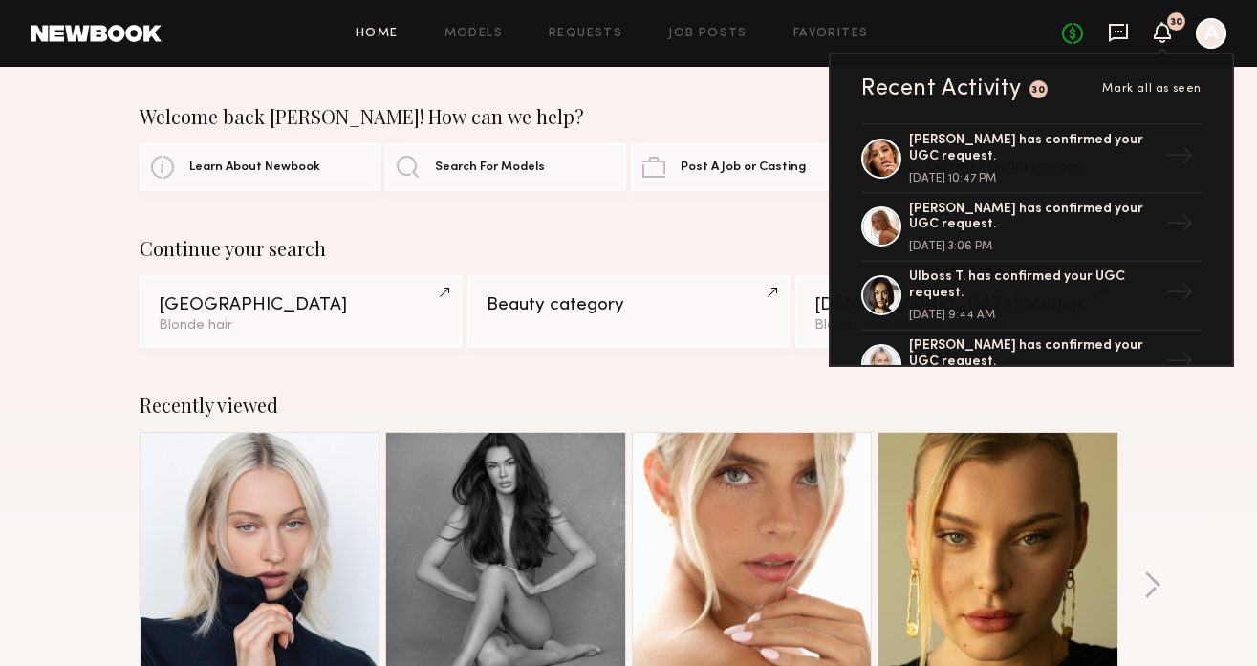
click at [1122, 31] on icon at bounding box center [1119, 32] width 8 height 2
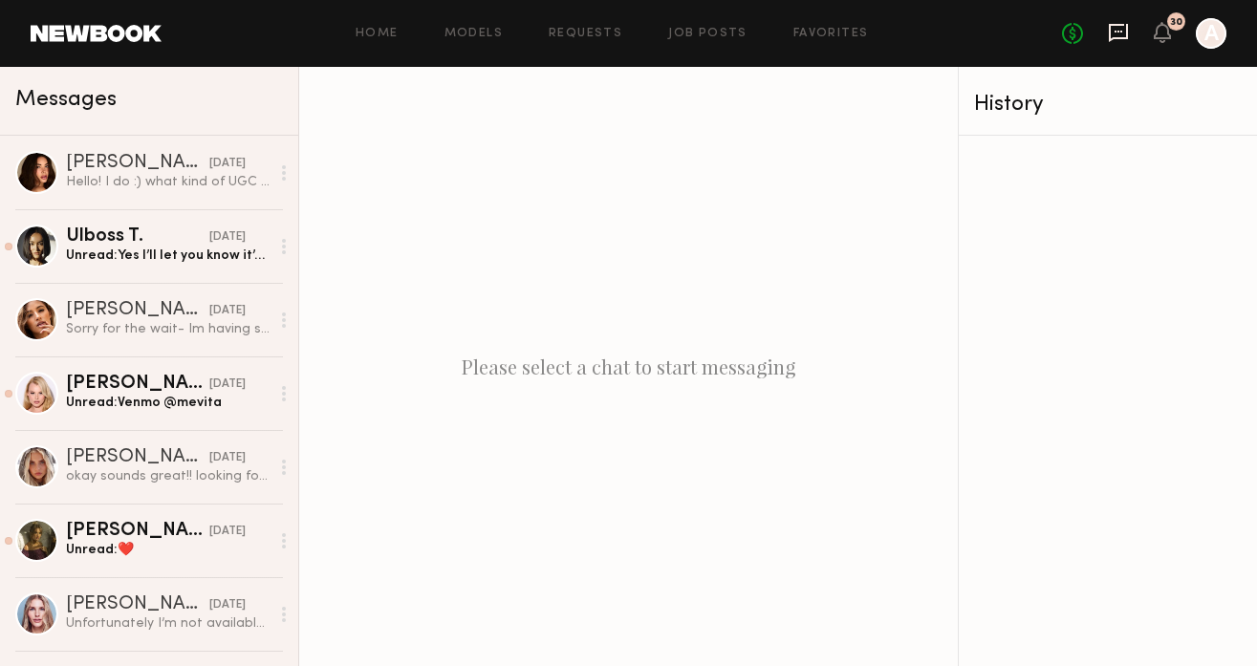
click at [1120, 34] on icon at bounding box center [1118, 32] width 21 height 21
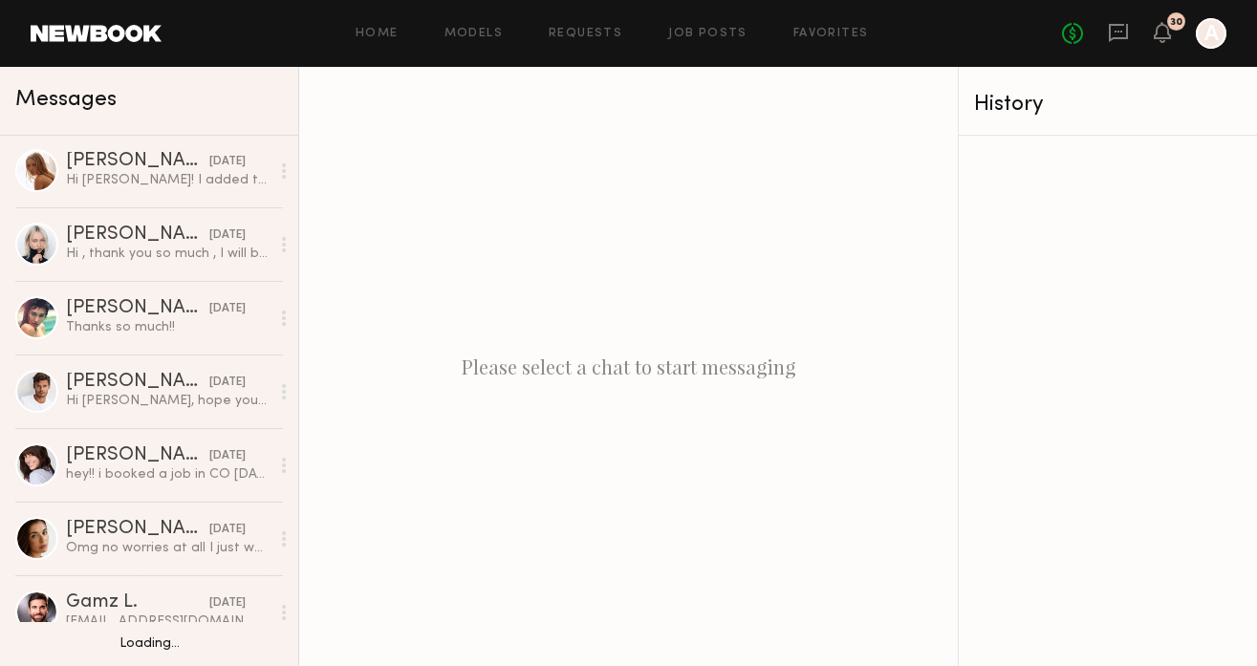
scroll to position [994, 0]
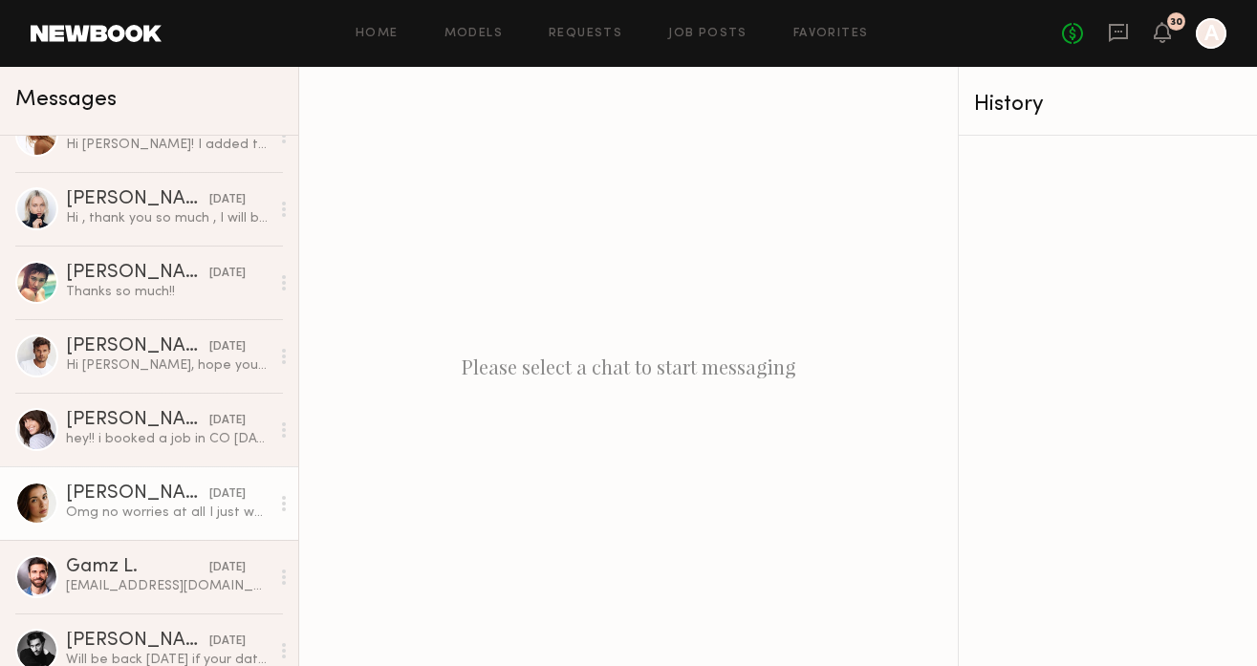
click at [157, 511] on div "Omg no worries at all I just wanted to make sure I didn’t miss anything!" at bounding box center [168, 513] width 204 height 18
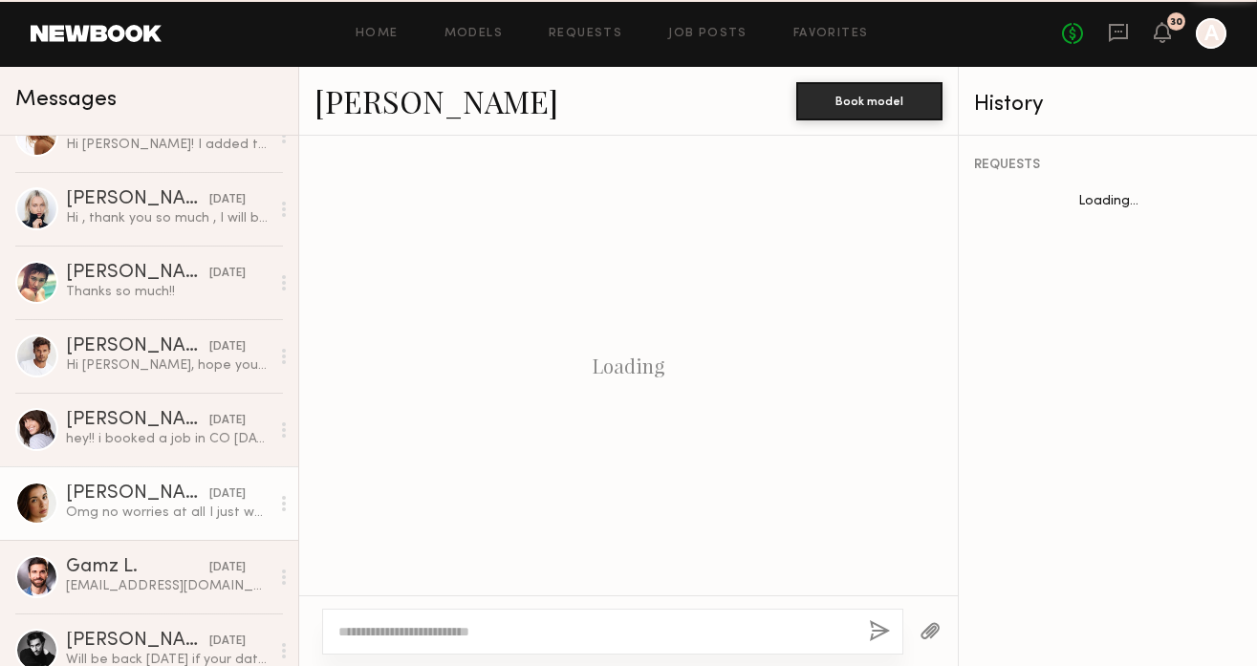
scroll to position [1340, 0]
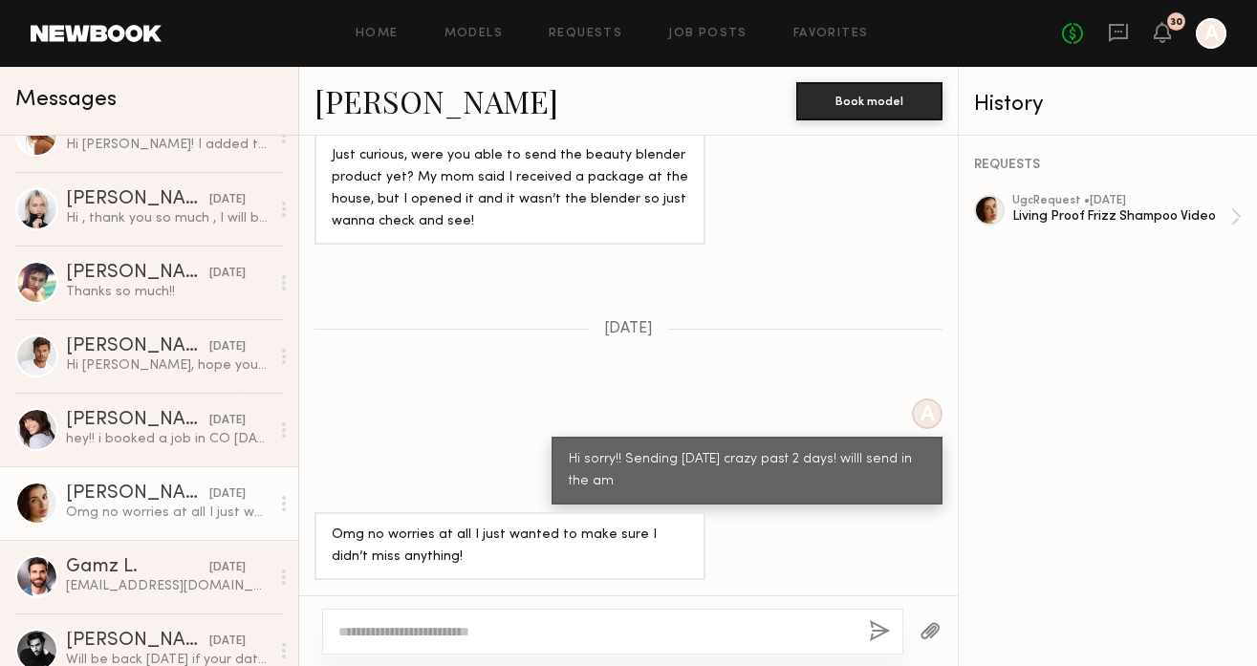
click at [664, 641] on div at bounding box center [612, 632] width 581 height 46
click at [667, 644] on div at bounding box center [612, 632] width 581 height 46
click at [634, 634] on textarea at bounding box center [595, 631] width 515 height 19
type textarea "**********"
click at [882, 640] on button "button" at bounding box center [879, 632] width 21 height 24
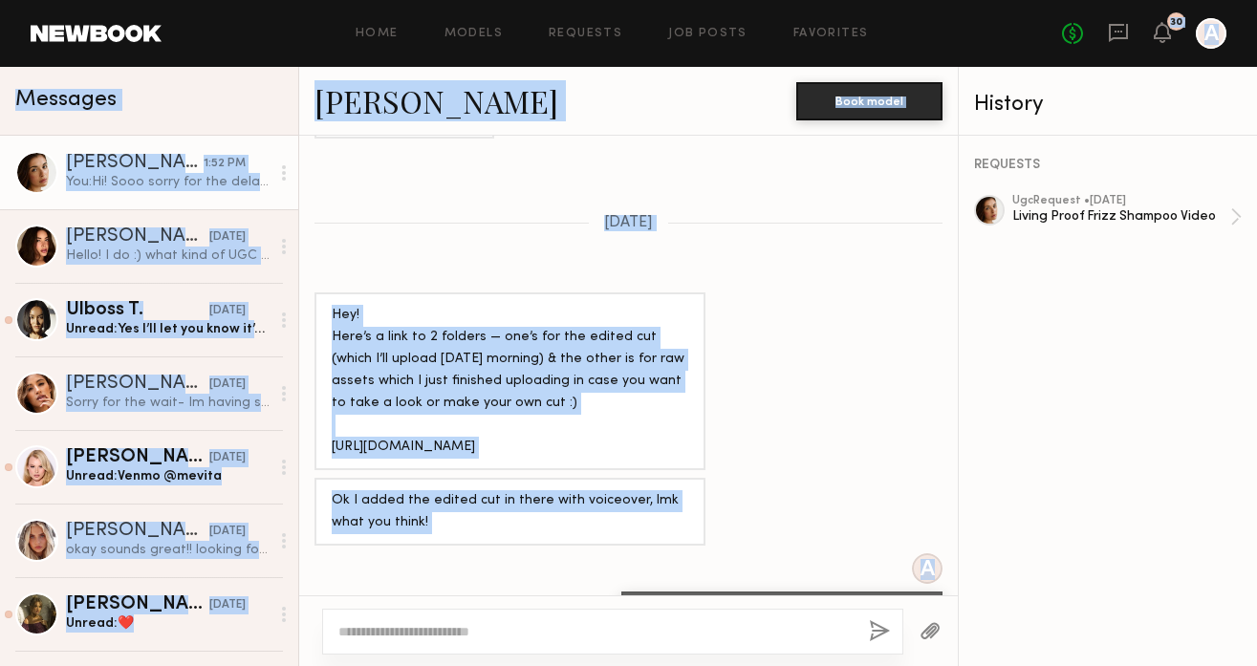
scroll to position [101, 0]
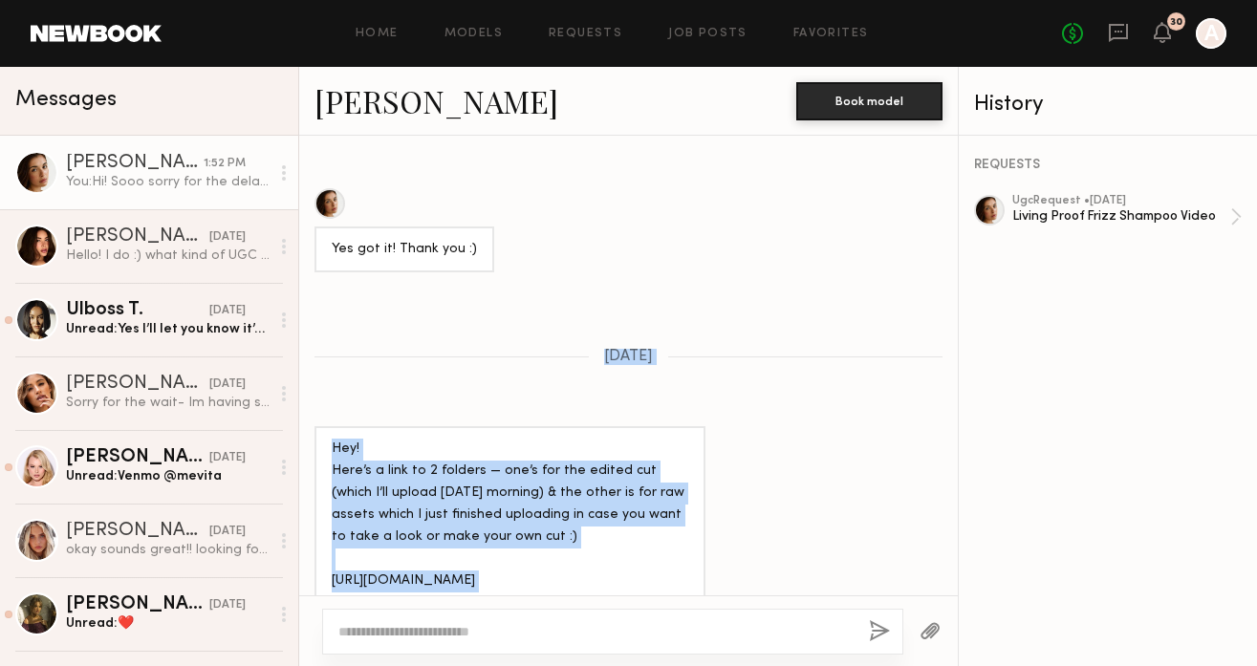
drag, startPoint x: 877, startPoint y: 432, endPoint x: 803, endPoint y: 351, distance: 109.6
click at [803, 351] on div "Loading Yes got it! Thank you :) [DATE] Hey! Here’s a link to 2 folders — one’s…" at bounding box center [628, 366] width 659 height 460
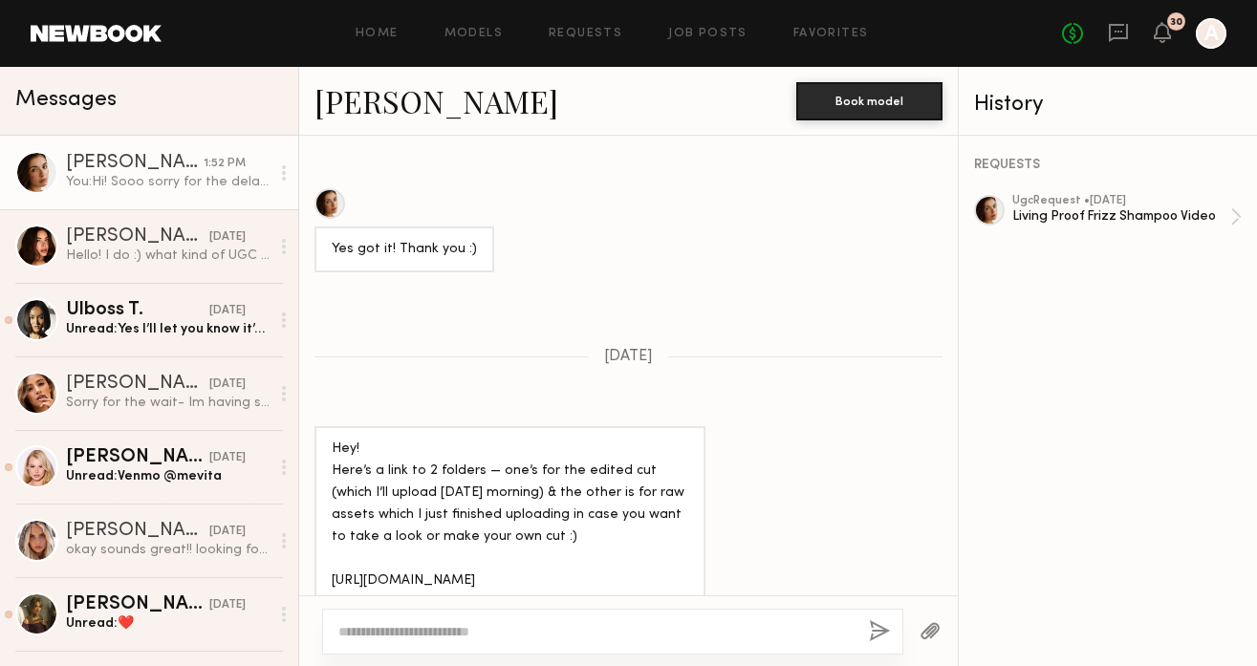
click at [935, 238] on div "Yes got it! Thank you :)" at bounding box center [628, 230] width 659 height 84
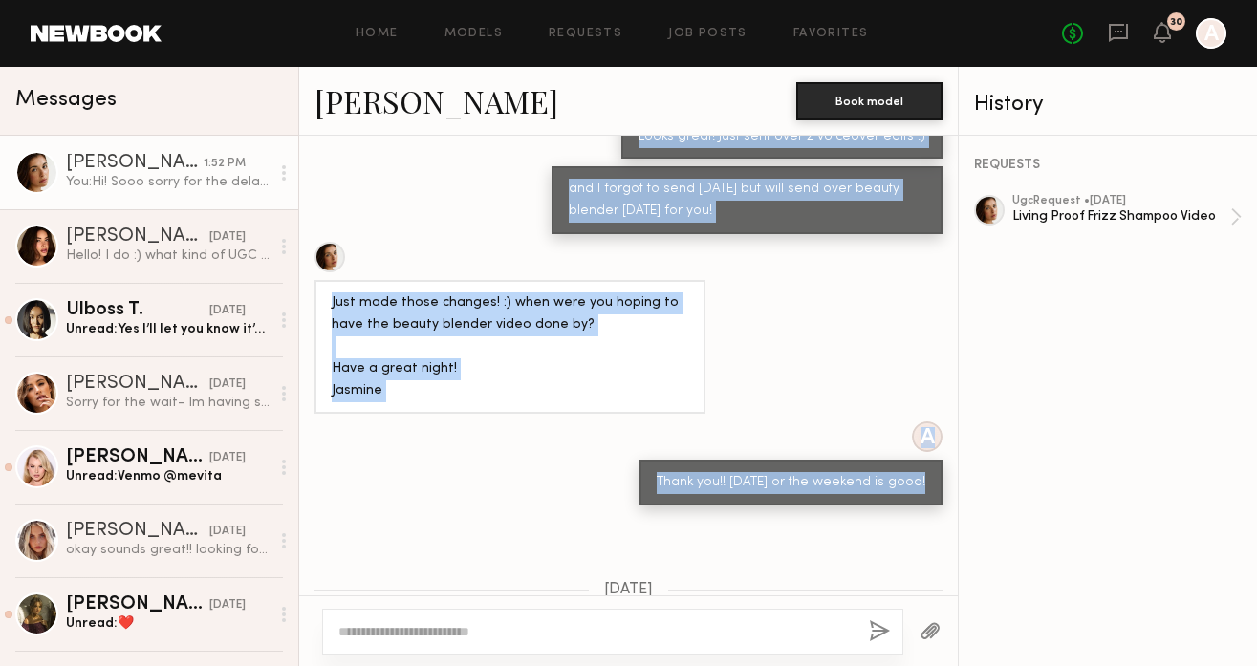
scroll to position [716, 0]
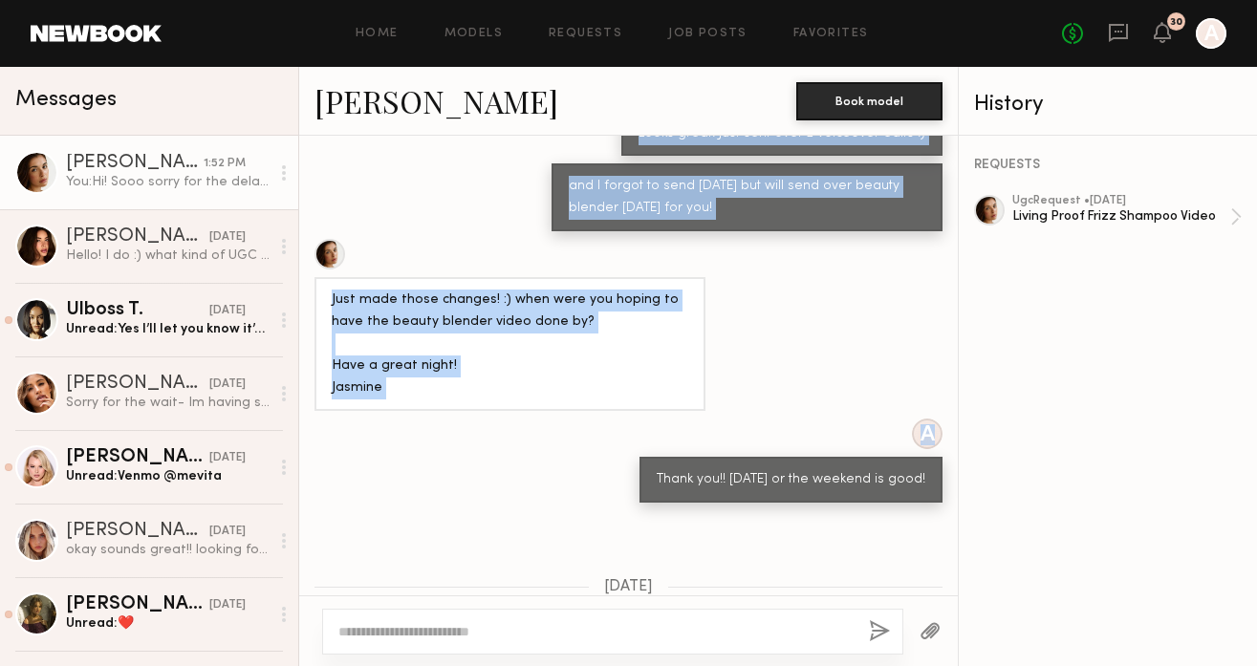
drag, startPoint x: 859, startPoint y: 435, endPoint x: 838, endPoint y: 479, distance: 48.3
click at [838, 479] on div "Loading Yes got it! Thank you :) [DATE] Hey! Here’s a link to 2 folders — one’s…" at bounding box center [628, 366] width 659 height 460
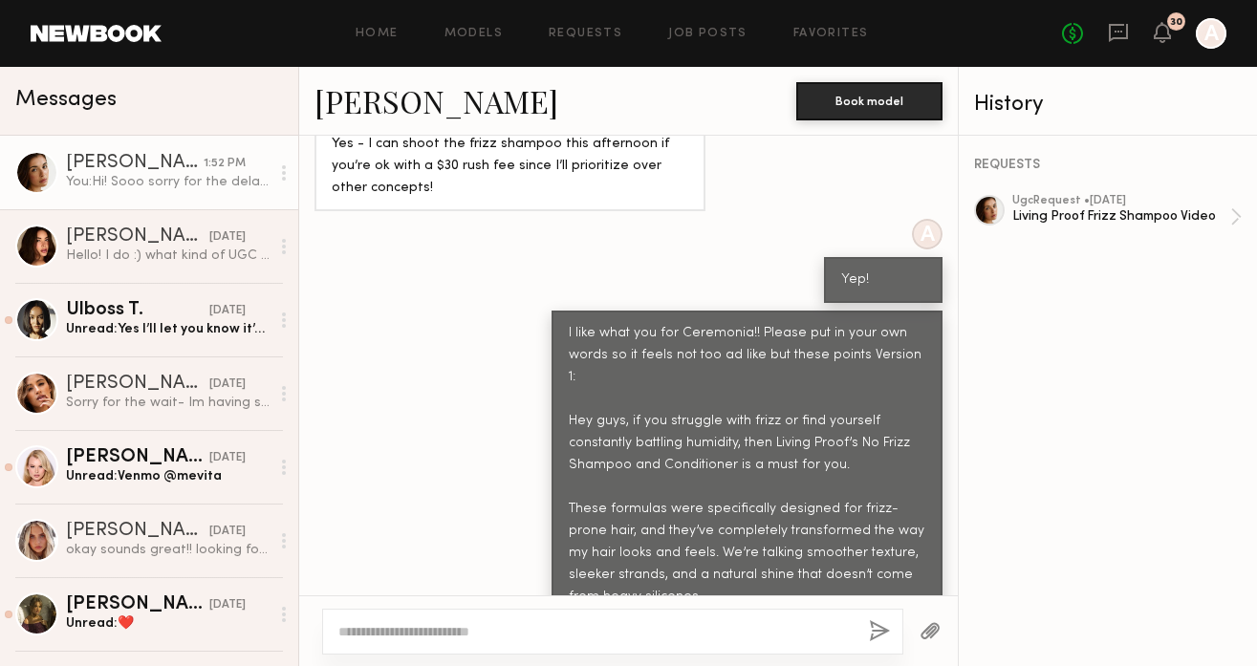
scroll to position [648, 0]
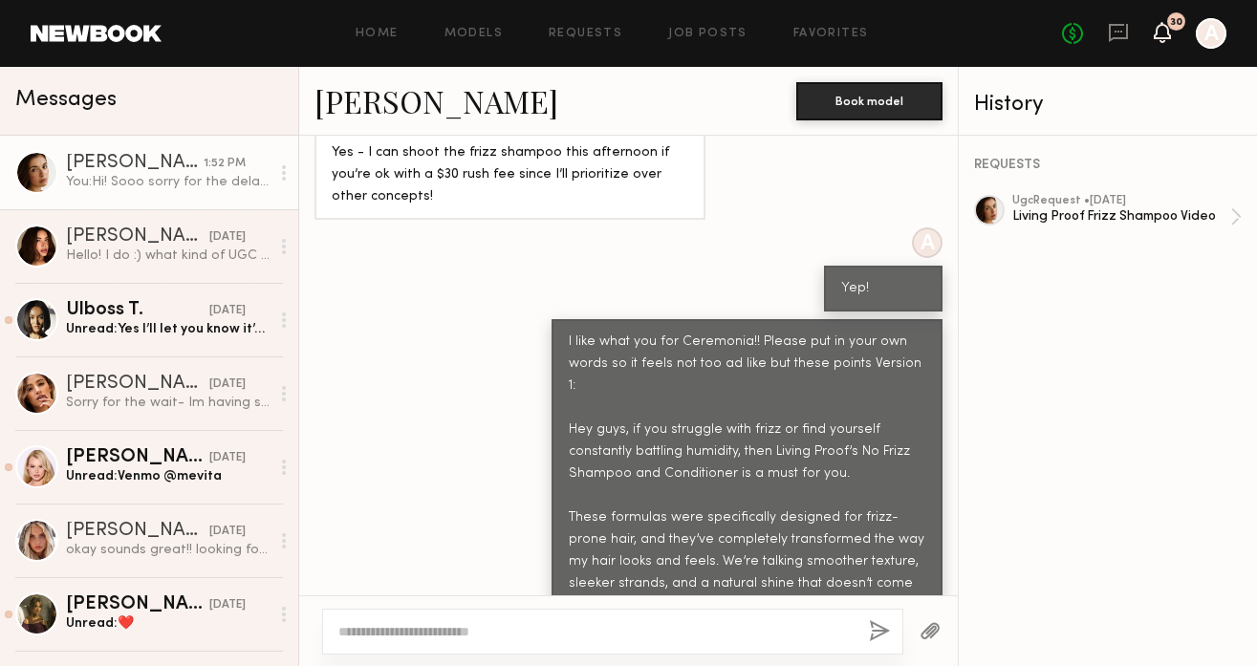
click at [1161, 41] on icon at bounding box center [1163, 41] width 6 height 3
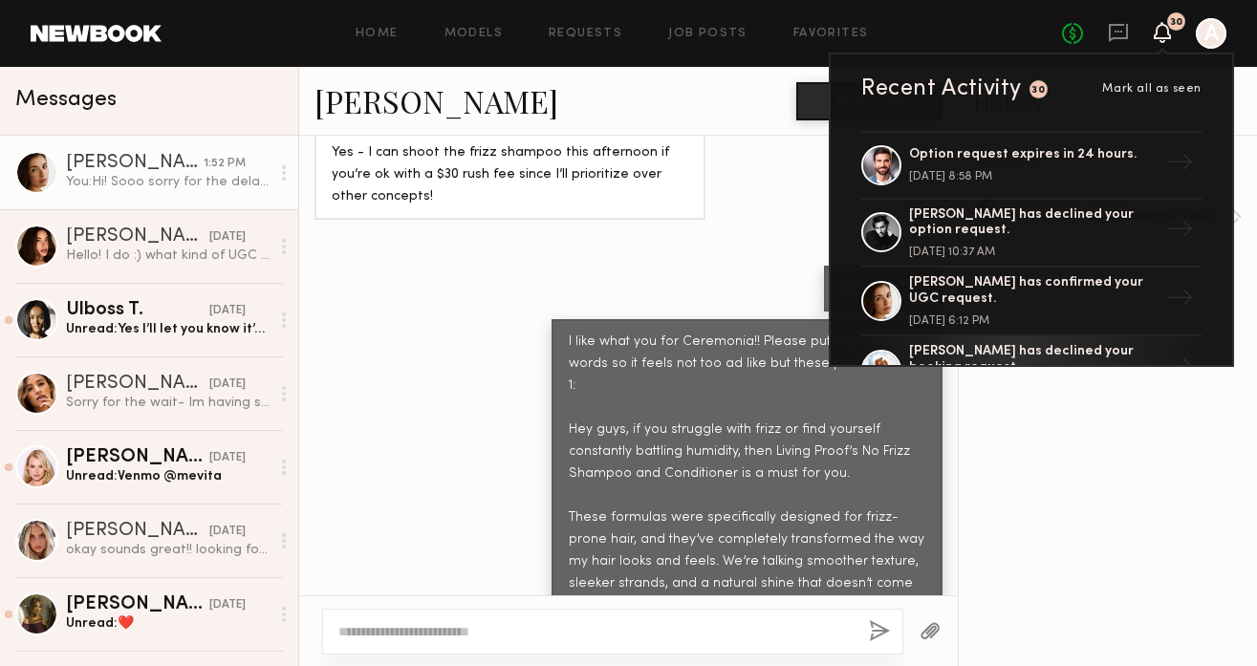
scroll to position [1196, 0]
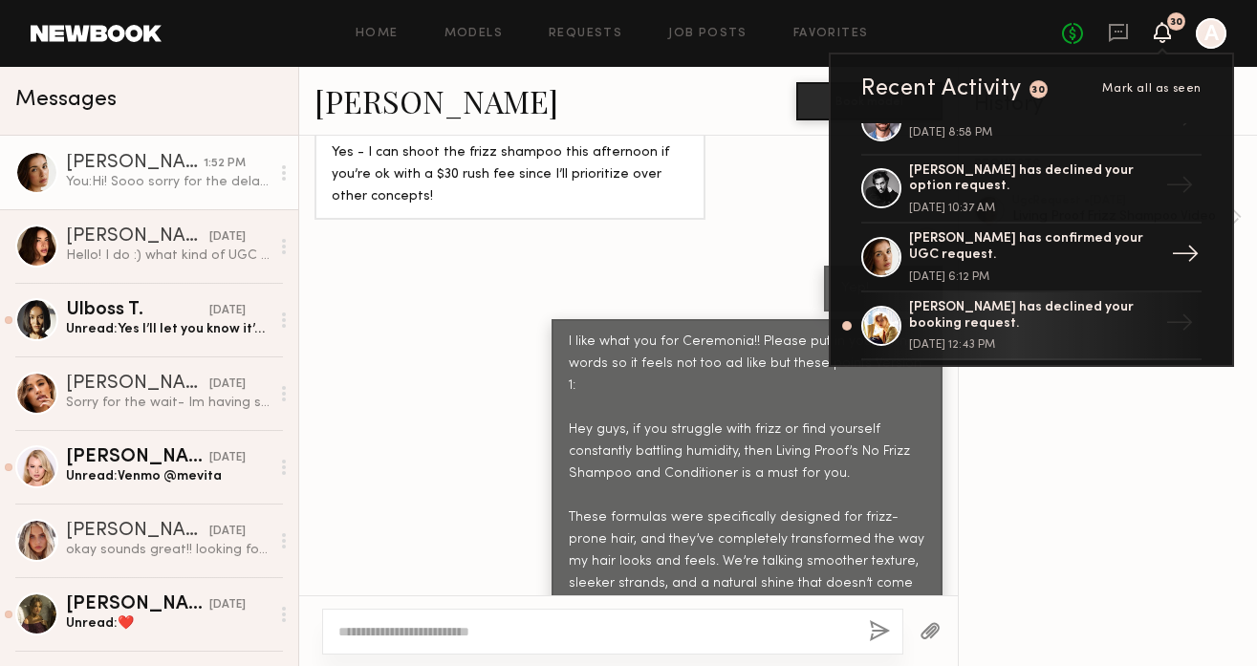
drag, startPoint x: 1207, startPoint y: 230, endPoint x: 1104, endPoint y: 242, distance: 103.9
click at [1104, 242] on div "[PERSON_NAME] has confirmed your UGC request. [DATE] 10:47 PM → [PERSON_NAME] h…" at bounding box center [1032, 244] width 402 height 242
click at [1104, 272] on div "[DATE] 6:12 PM" at bounding box center [1033, 277] width 249 height 11
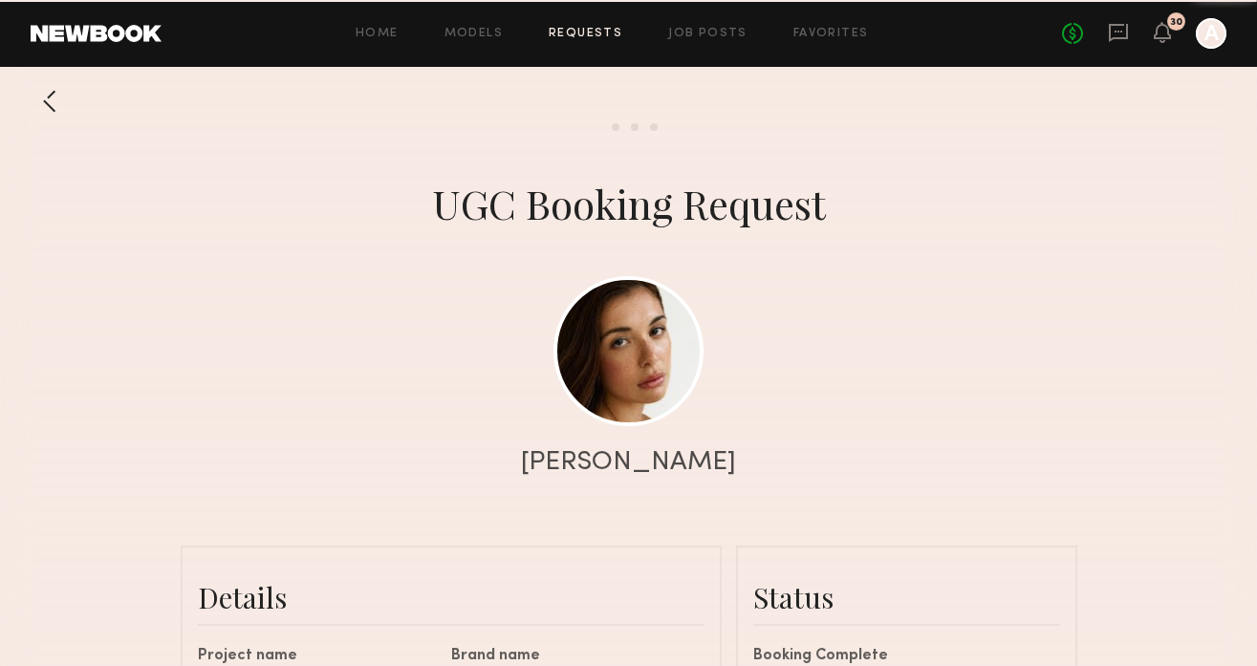
scroll to position [3867, 0]
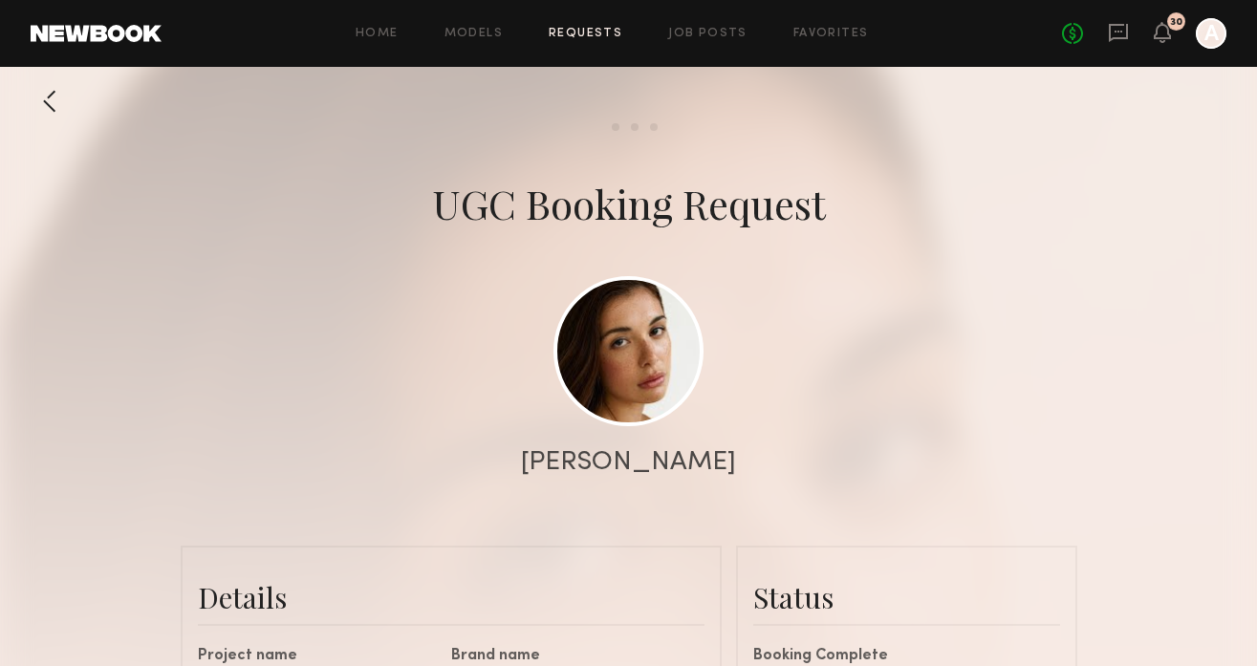
click at [1185, 360] on div at bounding box center [628, 382] width 1257 height 765
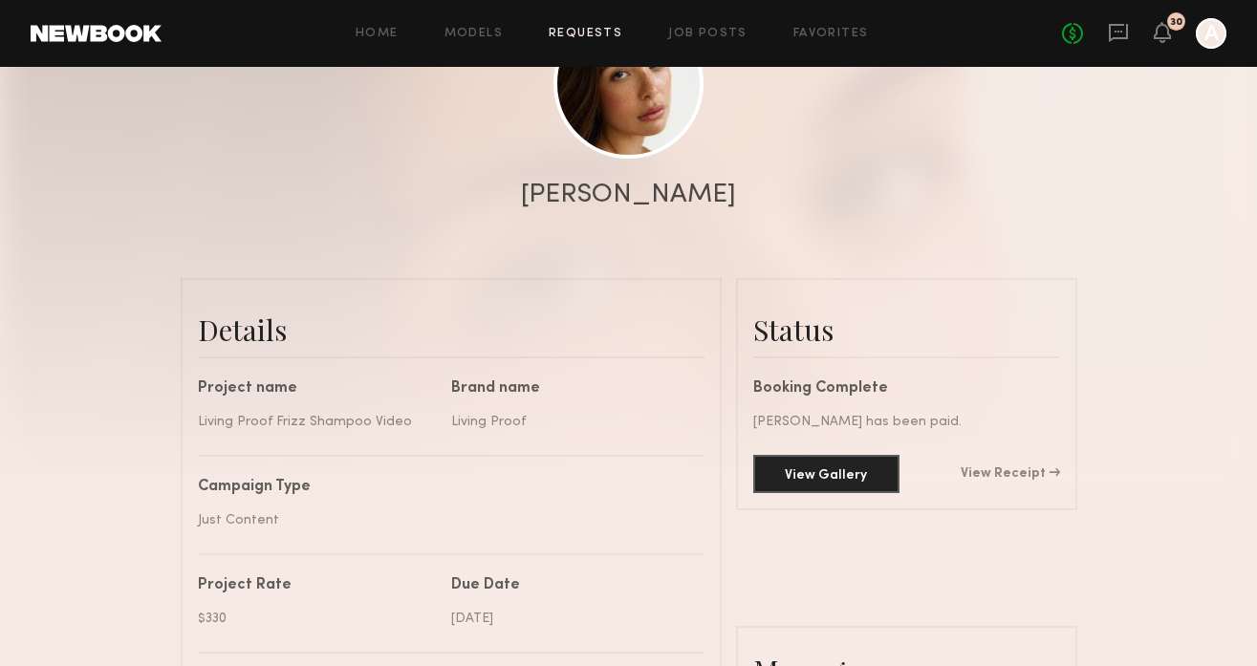
scroll to position [248, 0]
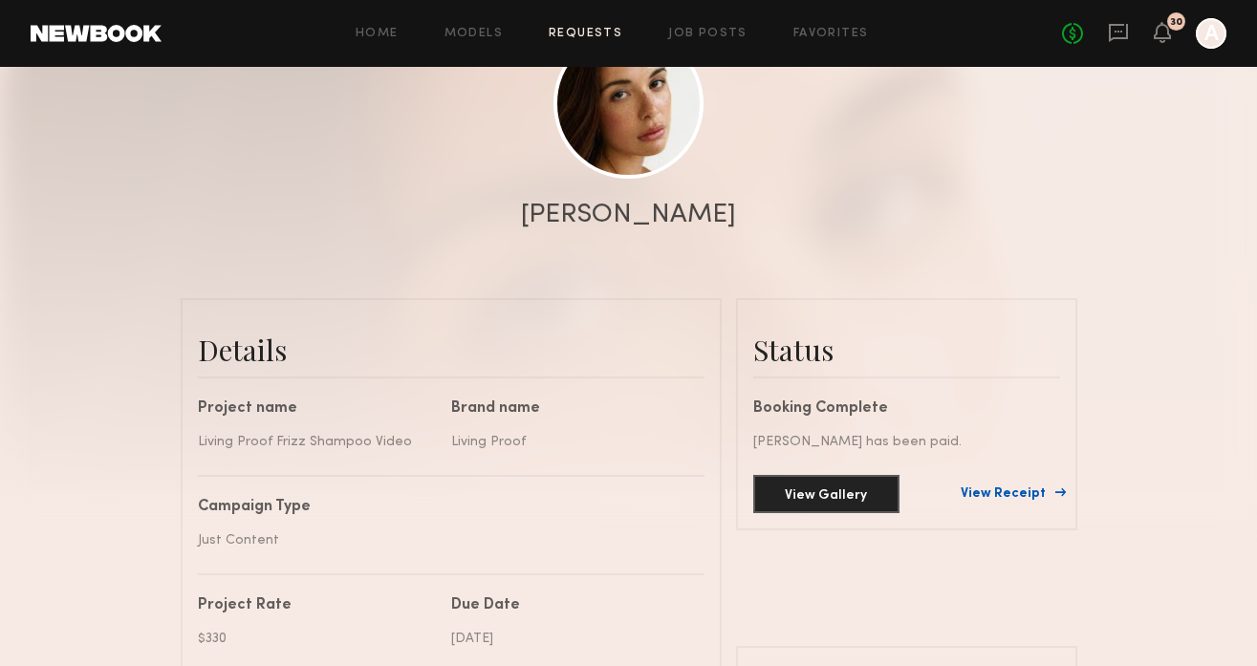
click at [1011, 490] on link "View Receipt" at bounding box center [1010, 494] width 99 height 13
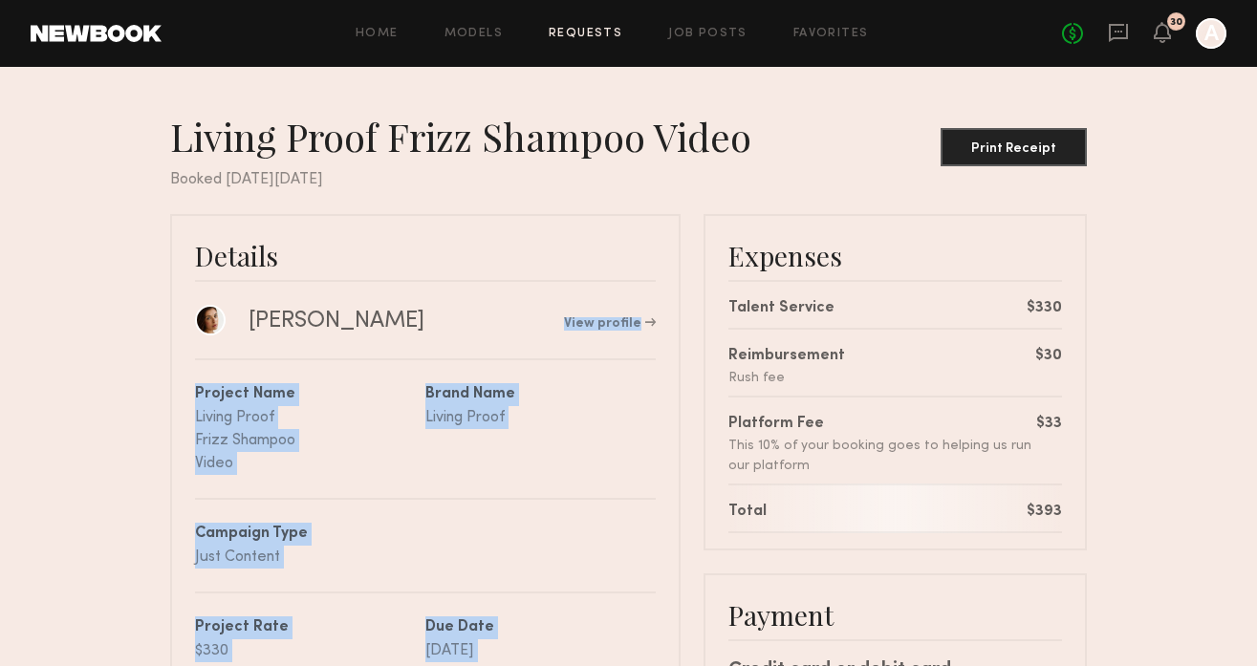
drag, startPoint x: 616, startPoint y: 379, endPoint x: 668, endPoint y: 249, distance: 140.2
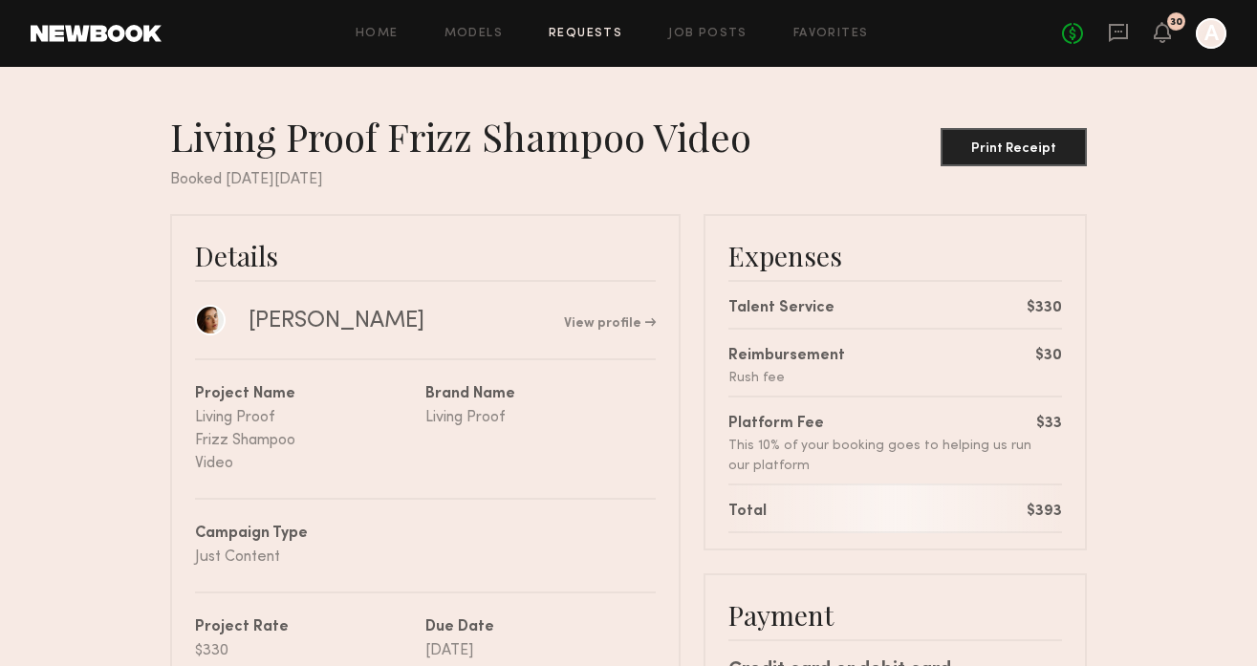
click at [649, 190] on div "Booked [DATE][DATE]" at bounding box center [628, 179] width 917 height 23
click at [1115, 33] on icon at bounding box center [1118, 32] width 21 height 21
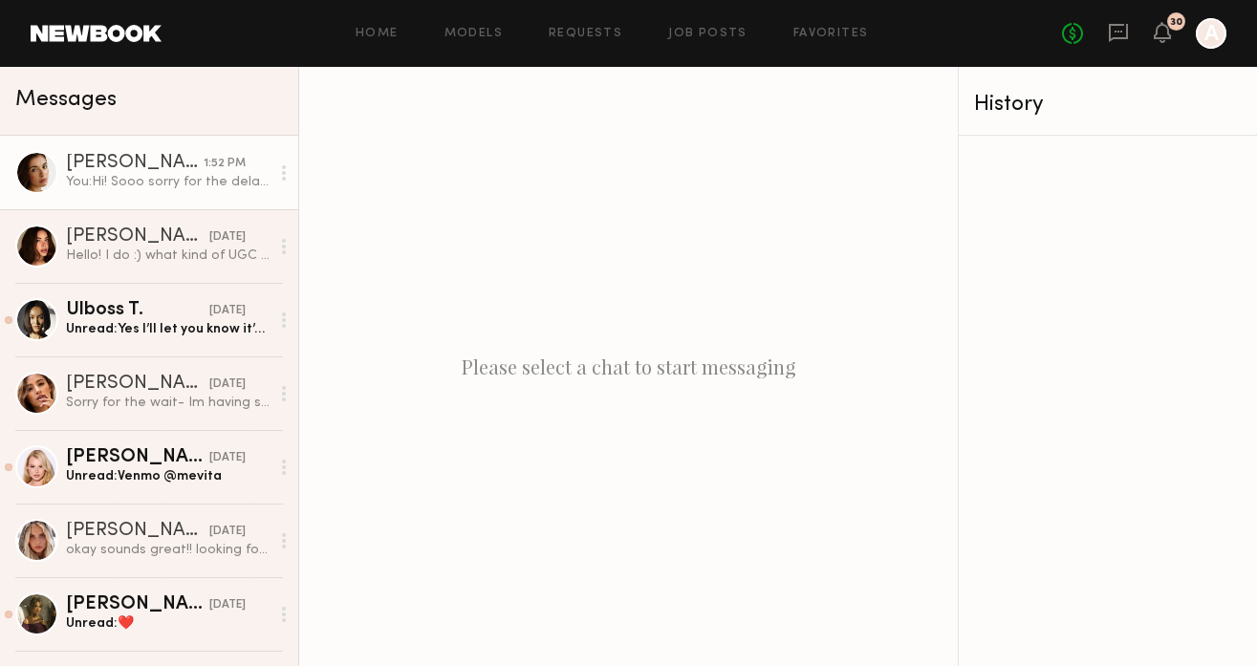
click at [171, 166] on div "[PERSON_NAME]" at bounding box center [135, 163] width 138 height 19
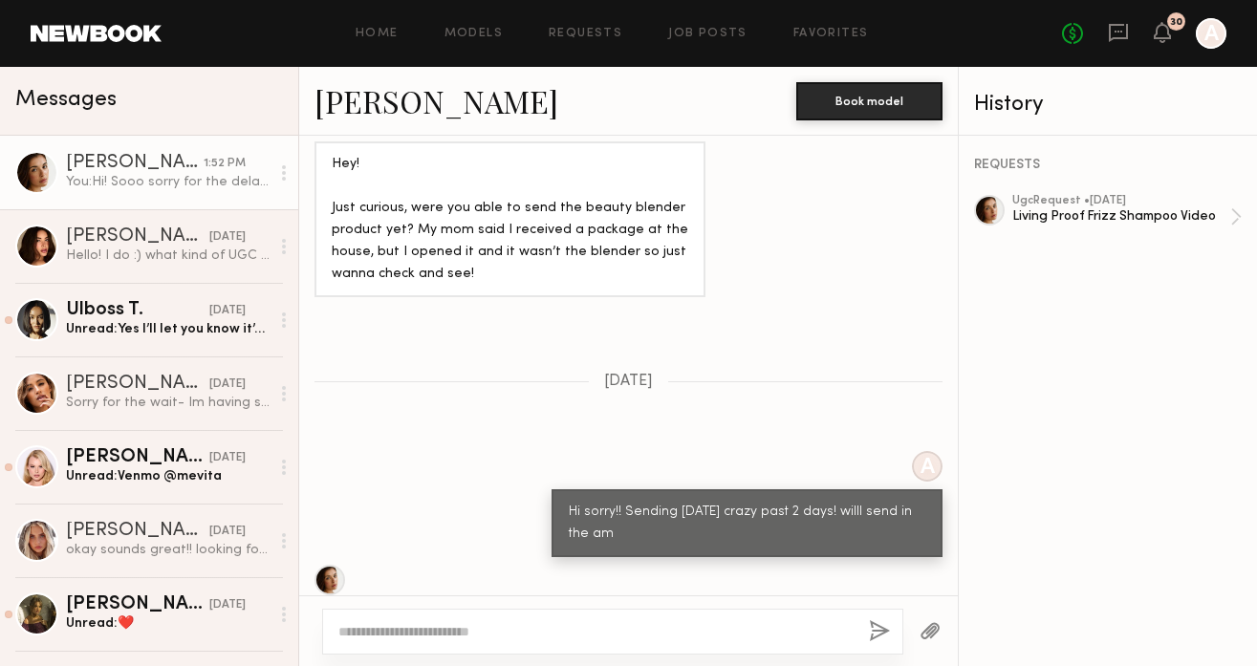
scroll to position [3499, 0]
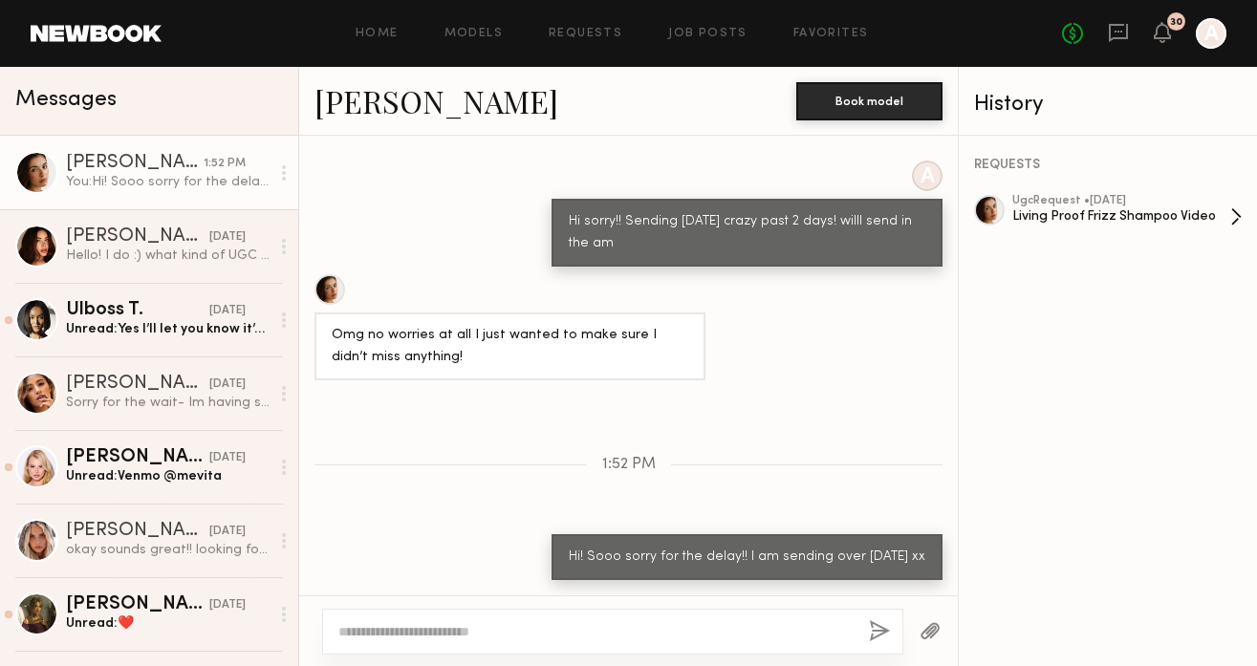
click at [1212, 220] on div "Living Proof Frizz Shampoo Video" at bounding box center [1121, 216] width 218 height 18
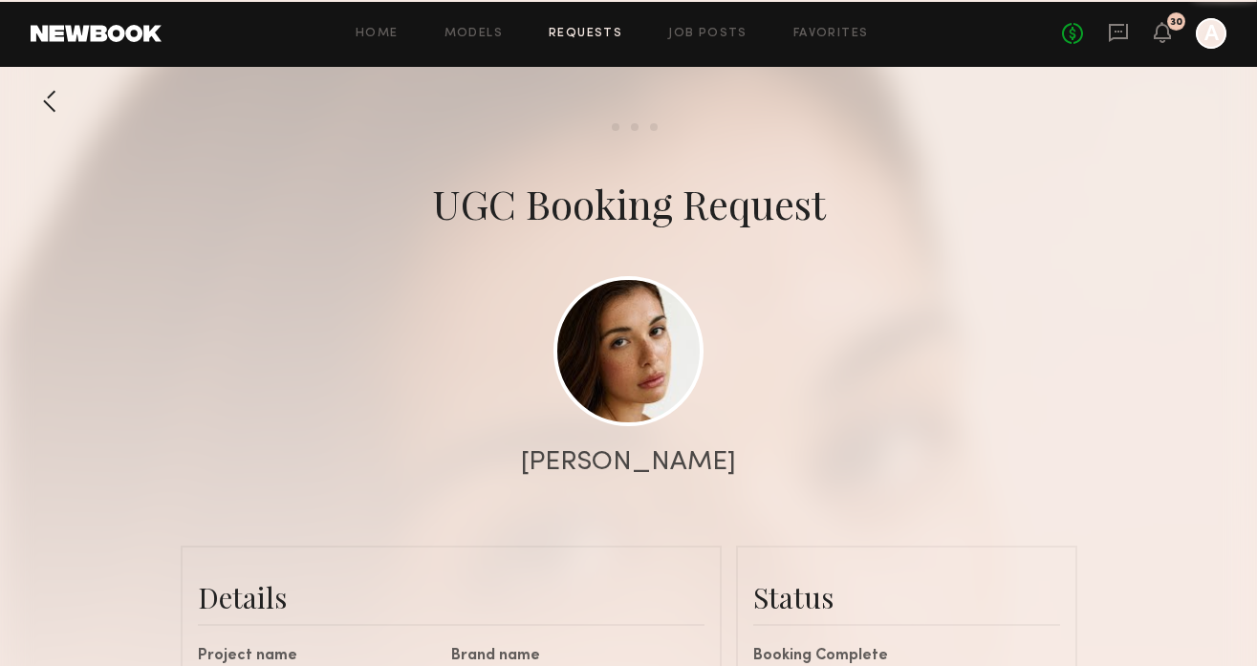
scroll to position [1442, 0]
click at [1128, 388] on div at bounding box center [628, 382] width 1257 height 765
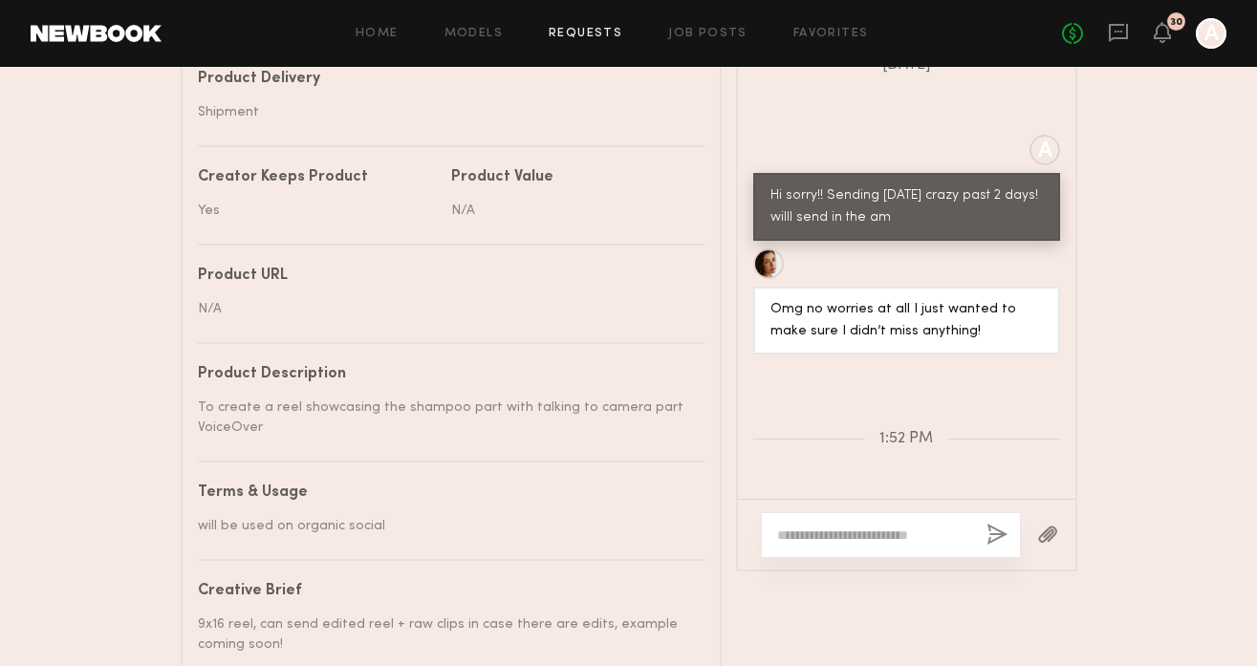
scroll to position [981, 0]
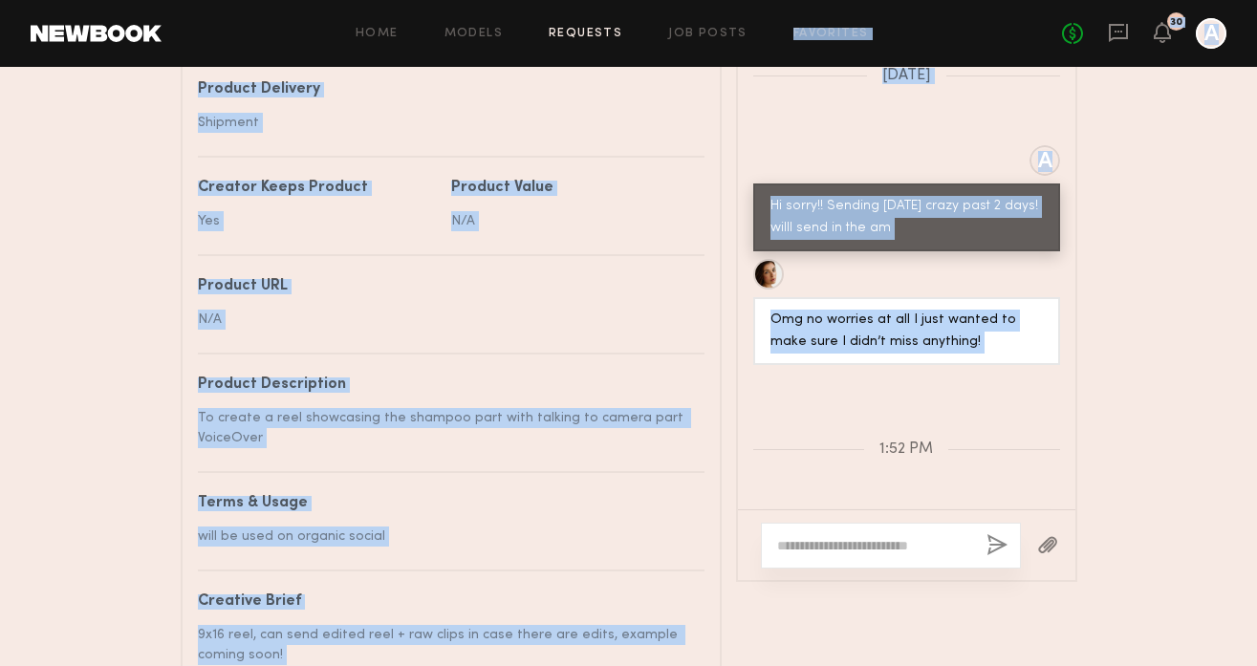
drag, startPoint x: 1041, startPoint y: 303, endPoint x: 1032, endPoint y: 6, distance: 297.5
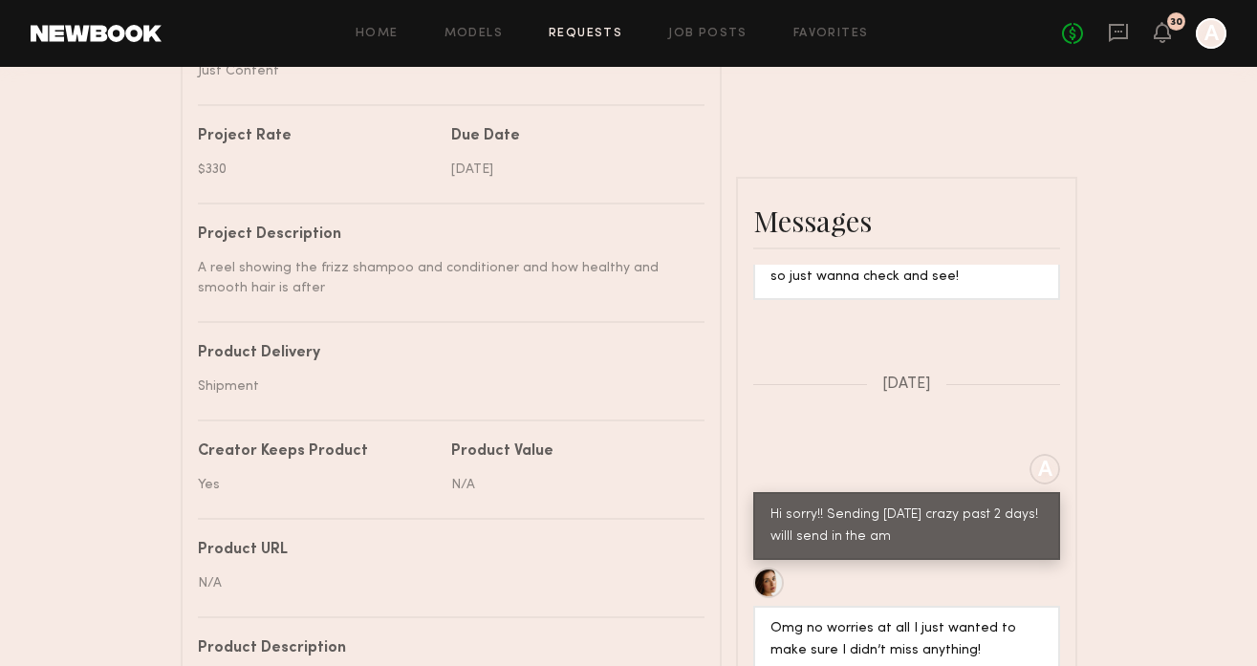
scroll to position [713, 0]
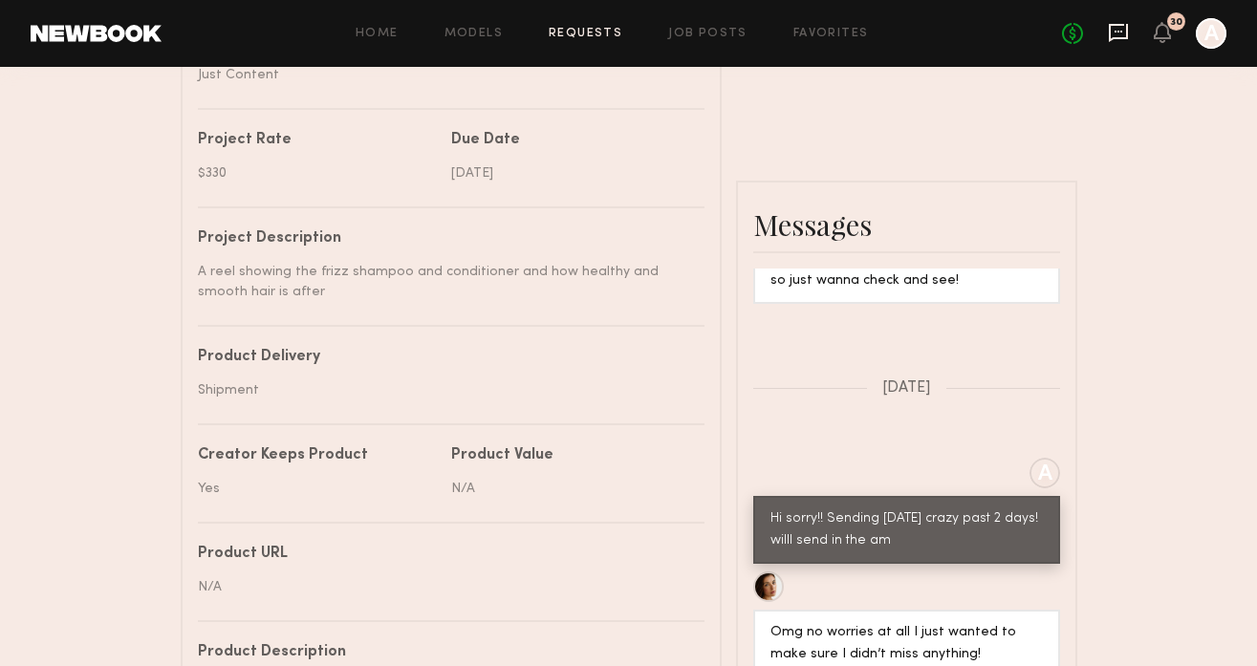
click at [1115, 38] on icon at bounding box center [1118, 33] width 19 height 18
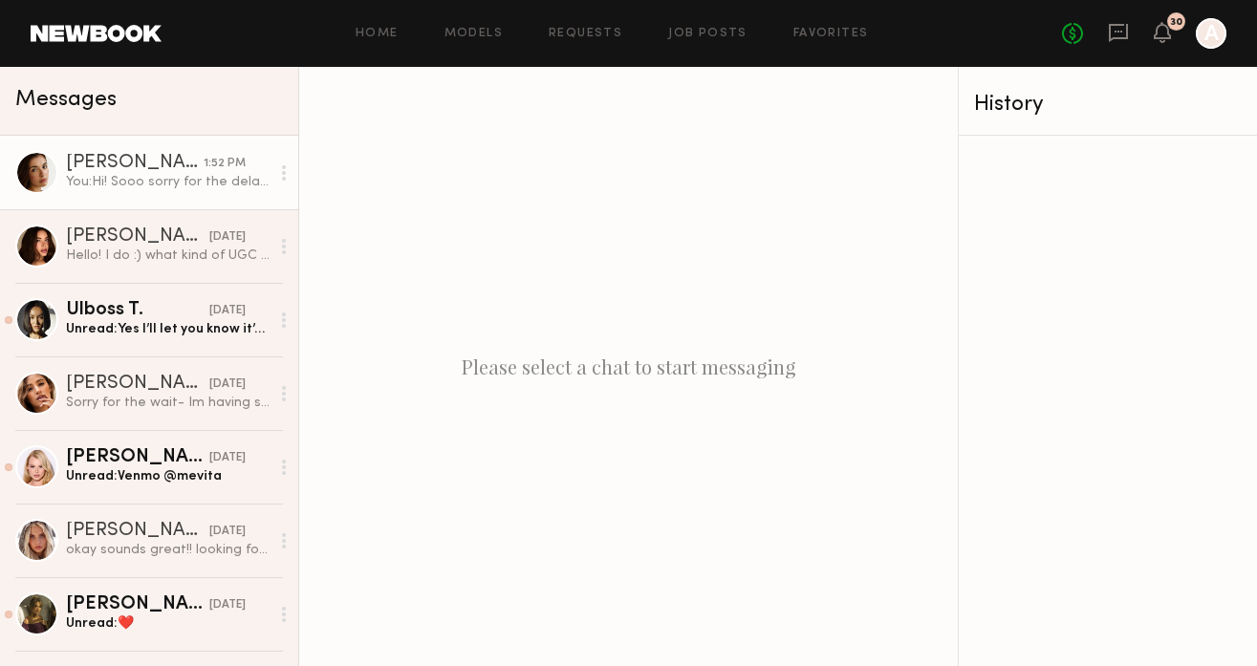
click at [92, 163] on div "[PERSON_NAME]" at bounding box center [135, 163] width 138 height 19
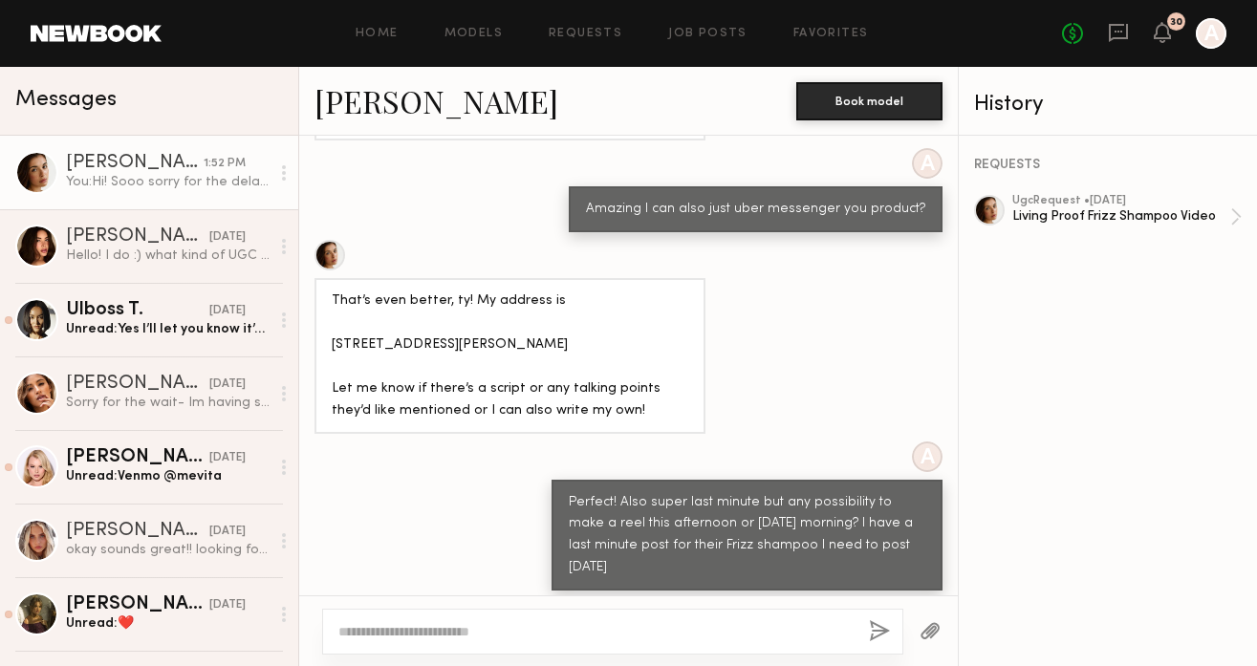
scroll to position [1337, 0]
